Goal: Task Accomplishment & Management: Manage account settings

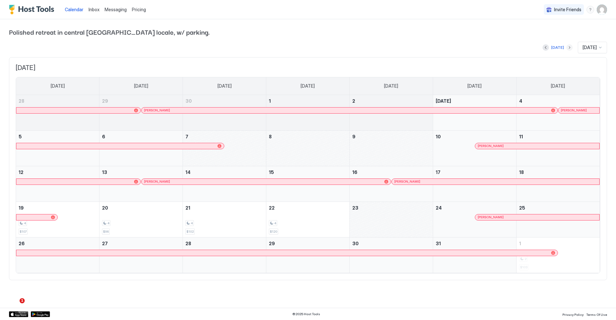
click at [566, 48] on button "Next month" at bounding box center [569, 47] width 6 height 6
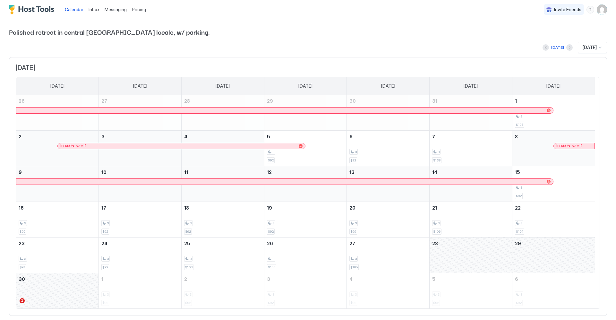
click at [597, 10] on img "User profile" at bounding box center [602, 9] width 10 height 10
click at [546, 33] on span "Settings" at bounding box center [538, 36] width 17 height 6
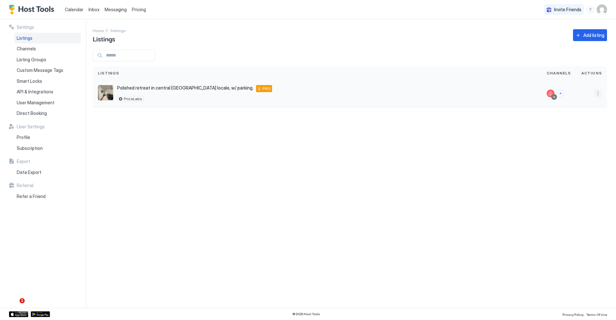
click at [596, 91] on button "More options" at bounding box center [598, 93] width 8 height 8
click at [33, 52] on div at bounding box center [308, 160] width 616 height 320
click at [33, 51] on div at bounding box center [308, 160] width 616 height 320
click at [34, 49] on span "Channels" at bounding box center [26, 49] width 19 height 6
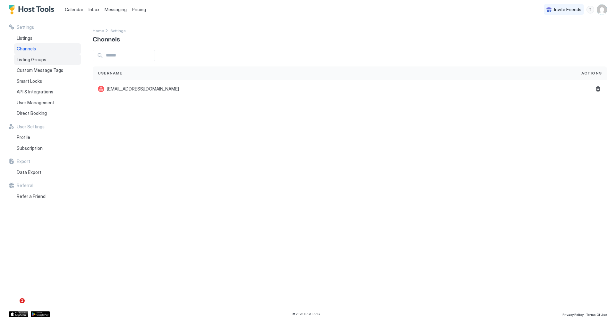
click at [37, 60] on span "Listing Groups" at bounding box center [32, 60] width 30 height 6
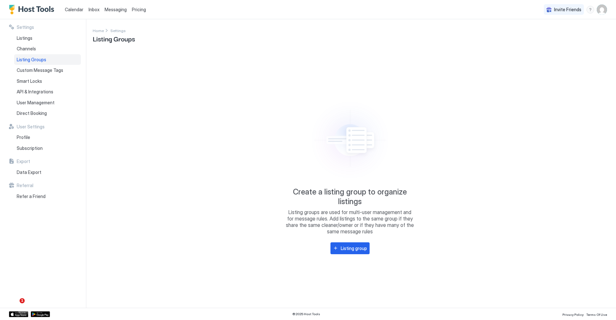
click at [382, 109] on icon at bounding box center [349, 140] width 111 height 89
click at [41, 41] on div "Listings" at bounding box center [47, 38] width 67 height 11
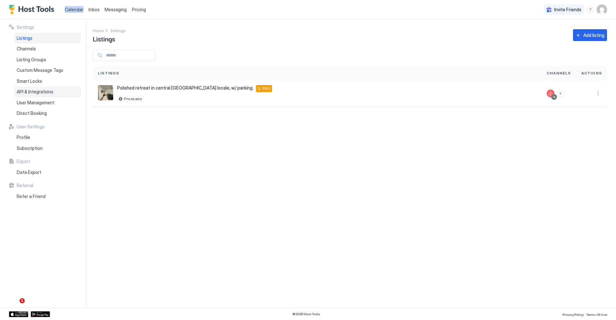
click at [41, 93] on span "API & Integrations" at bounding box center [35, 92] width 37 height 6
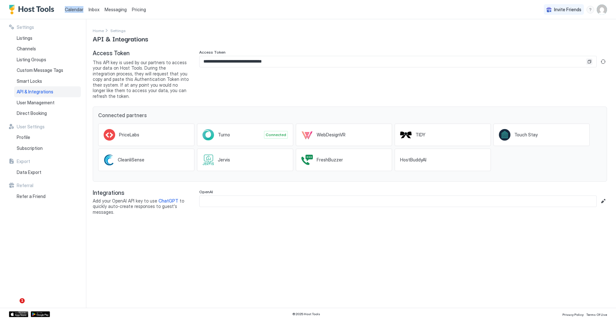
click at [588, 62] on button "Copy" at bounding box center [589, 61] width 6 height 6
click at [80, 10] on span "Calendar" at bounding box center [74, 9] width 19 height 5
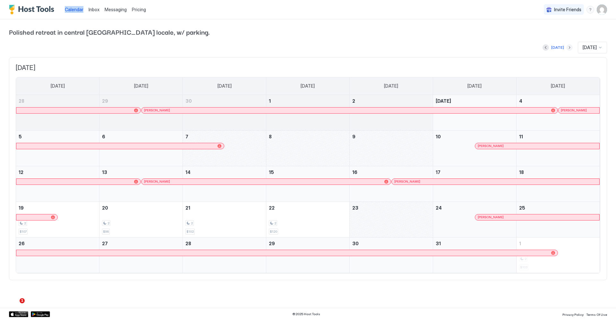
click at [566, 47] on button "Next month" at bounding box center [569, 47] width 6 height 6
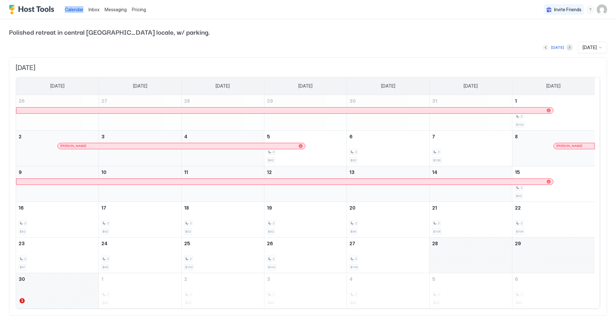
click at [542, 48] on button "Previous month" at bounding box center [545, 47] width 6 height 6
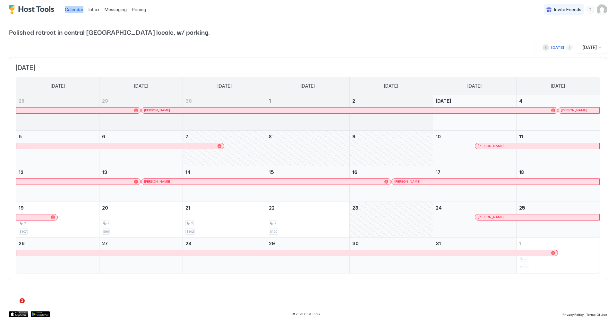
click at [566, 48] on button "Next month" at bounding box center [569, 47] width 6 height 6
click at [107, 225] on div "4" at bounding box center [106, 223] width 8 height 6
